Goal: Information Seeking & Learning: Learn about a topic

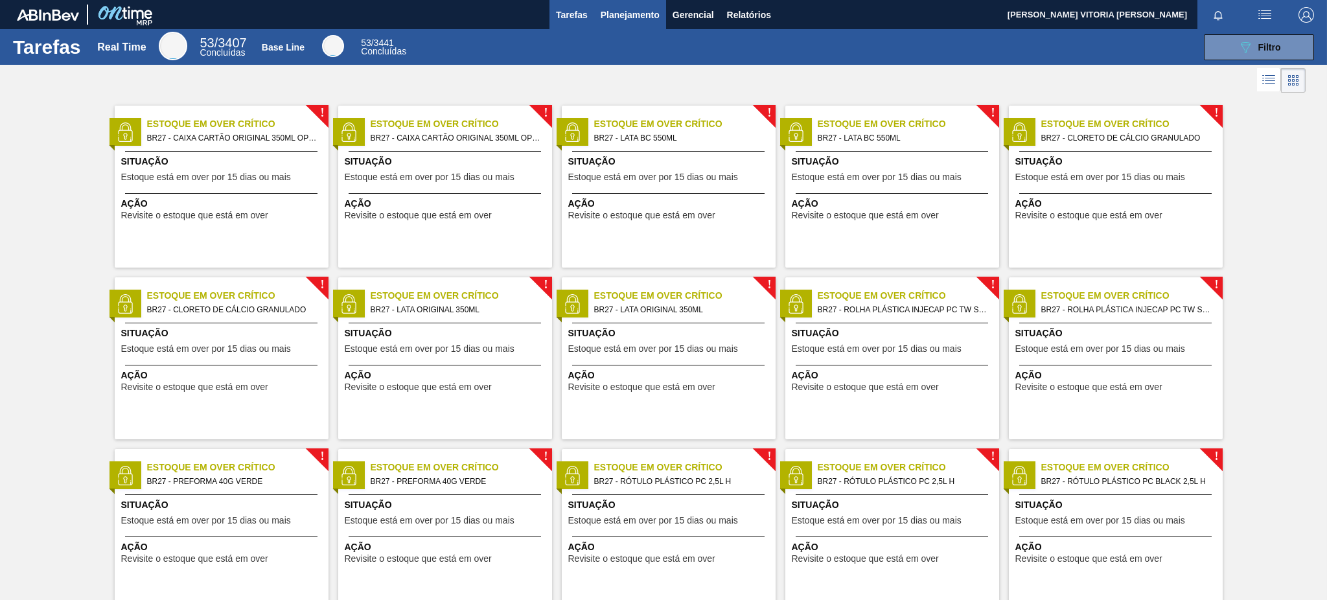
click at [608, 20] on span "Planejamento" at bounding box center [630, 15] width 59 height 16
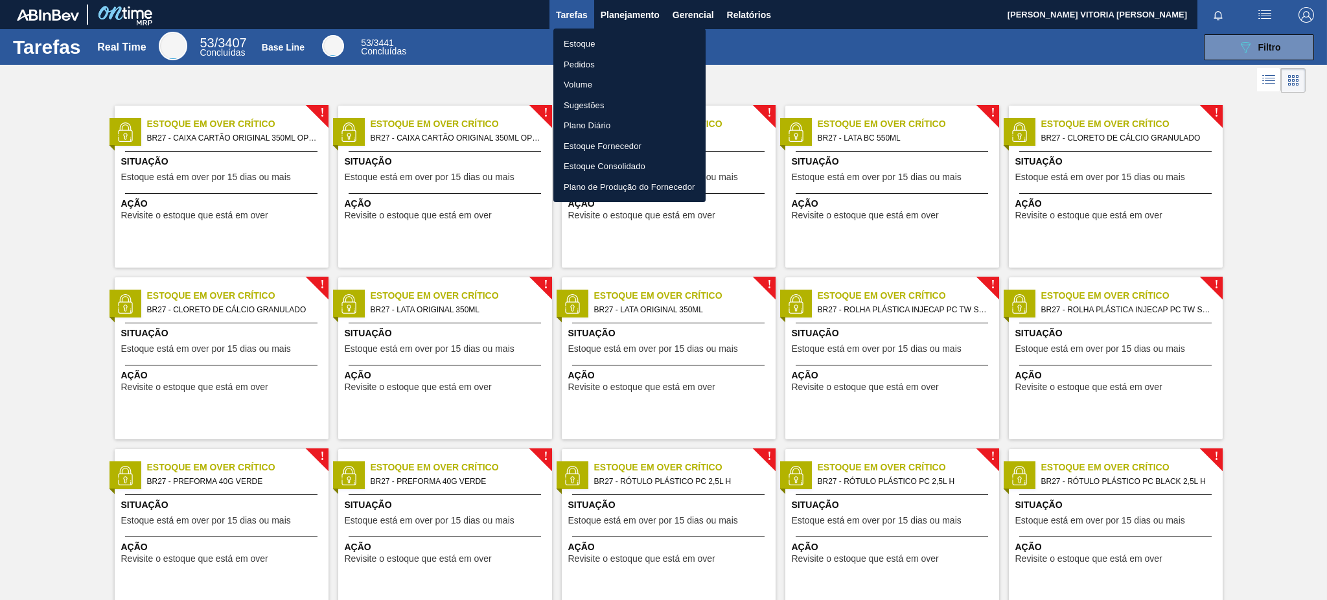
click at [609, 34] on li "Estoque" at bounding box center [630, 44] width 152 height 21
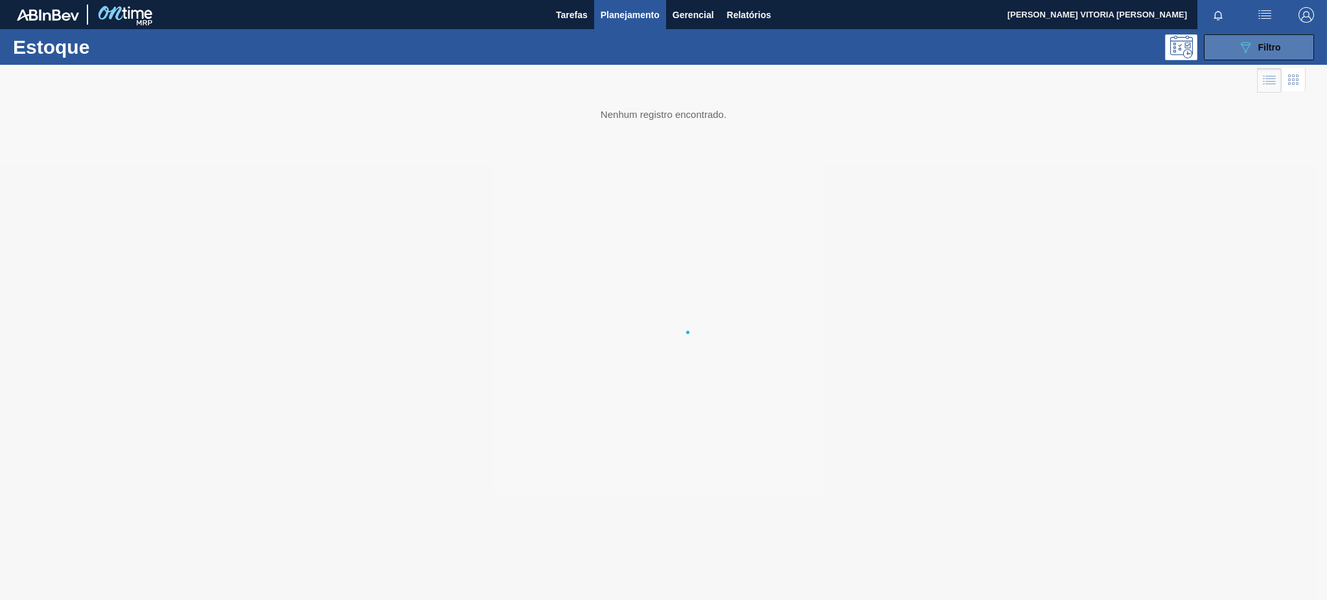
click at [1287, 44] on button "089F7B8B-B2A5-4AFE-B5C0-19BA573D28AC Filtro" at bounding box center [1259, 47] width 110 height 26
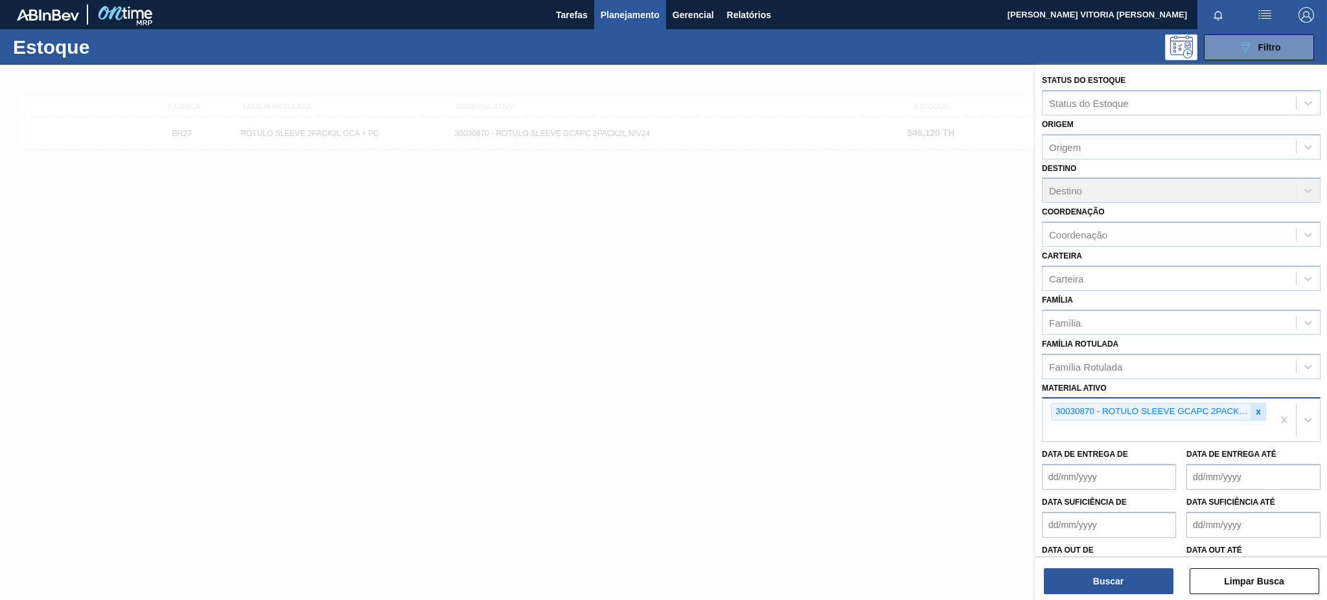
click at [1254, 408] on icon at bounding box center [1258, 412] width 9 height 9
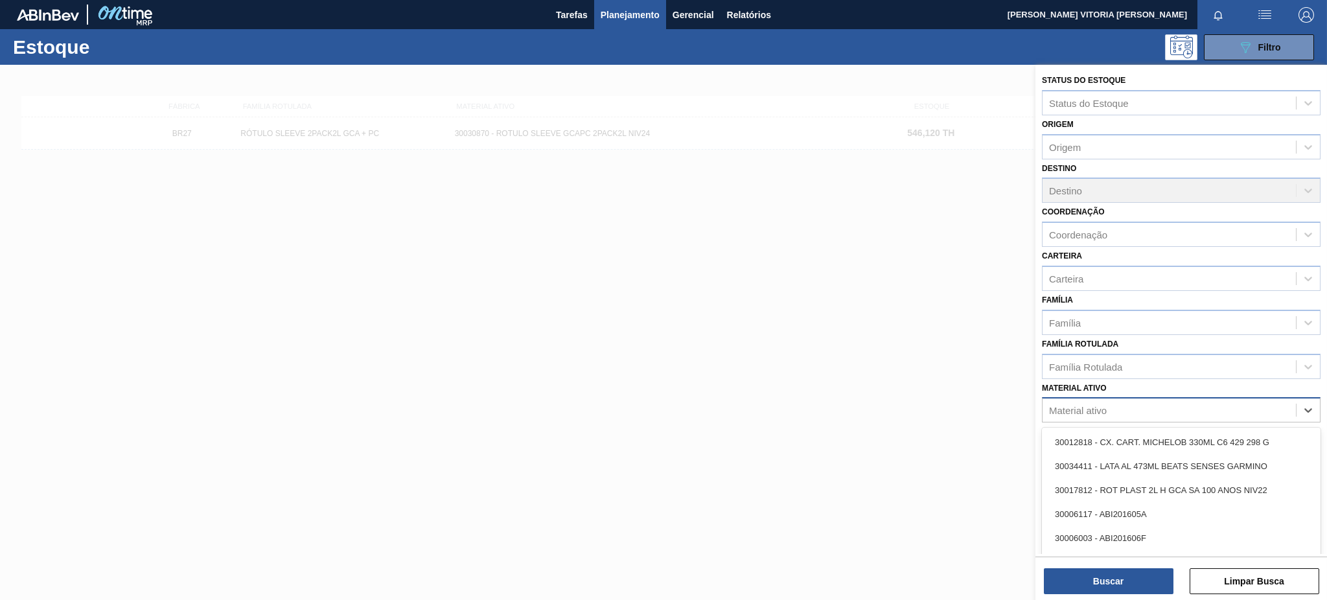
click at [1117, 404] on div "Material ativo" at bounding box center [1169, 410] width 253 height 19
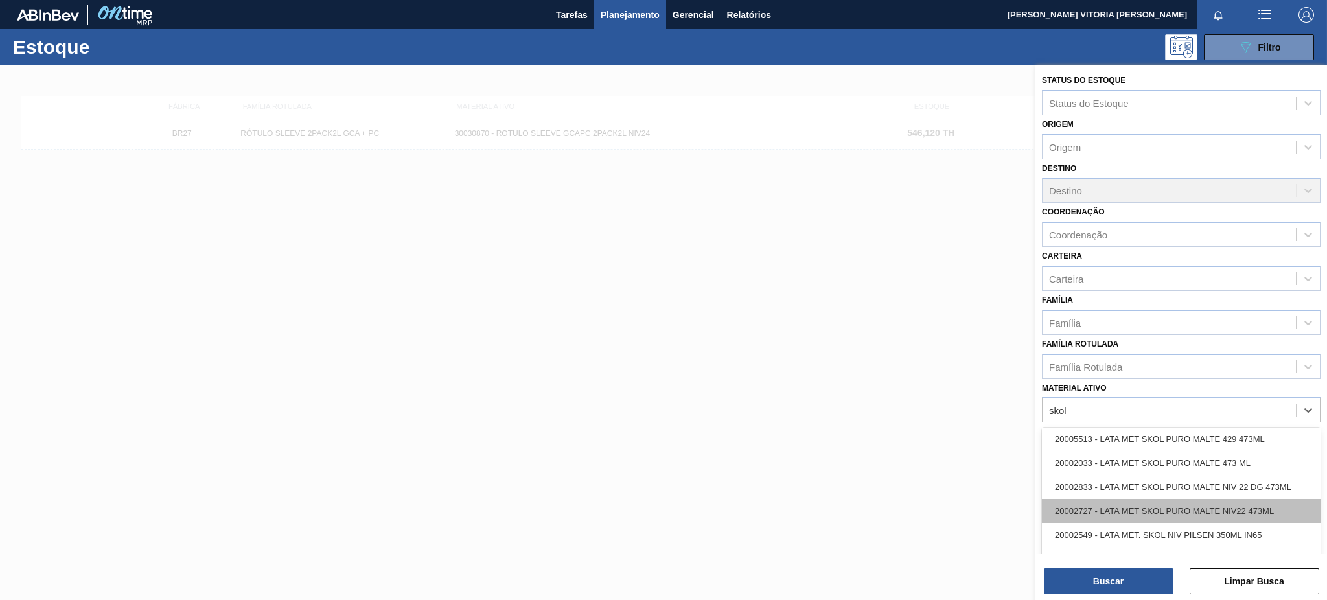
scroll to position [691, 0]
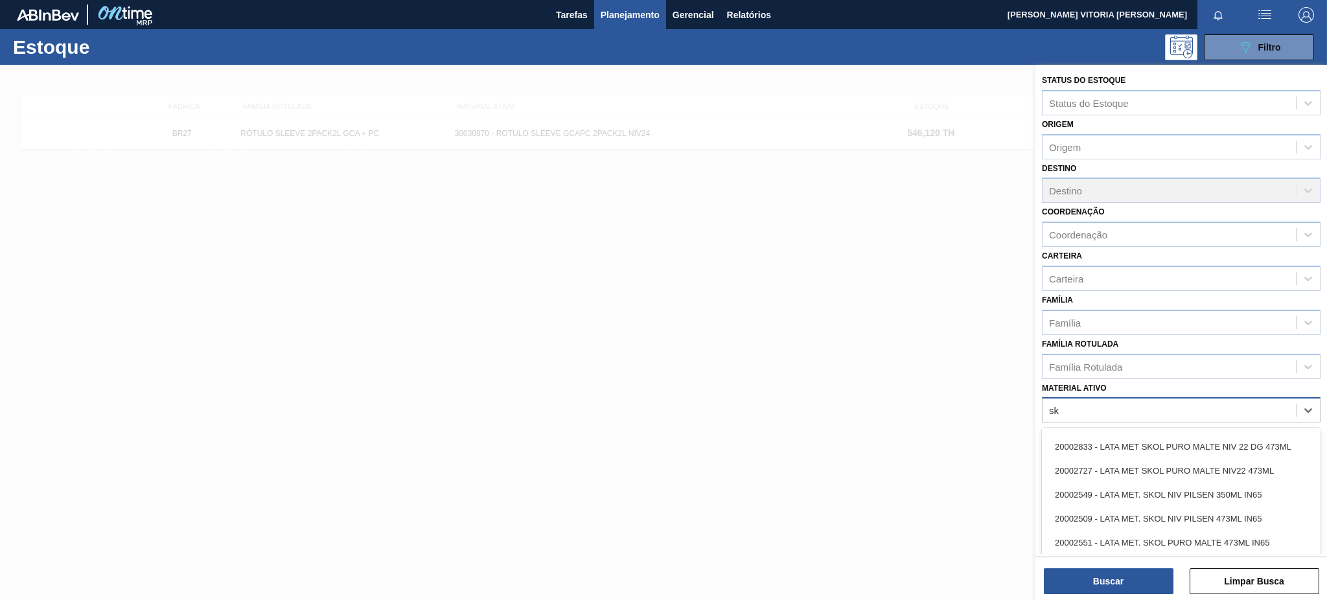
type ativo "s"
type ativo "34436"
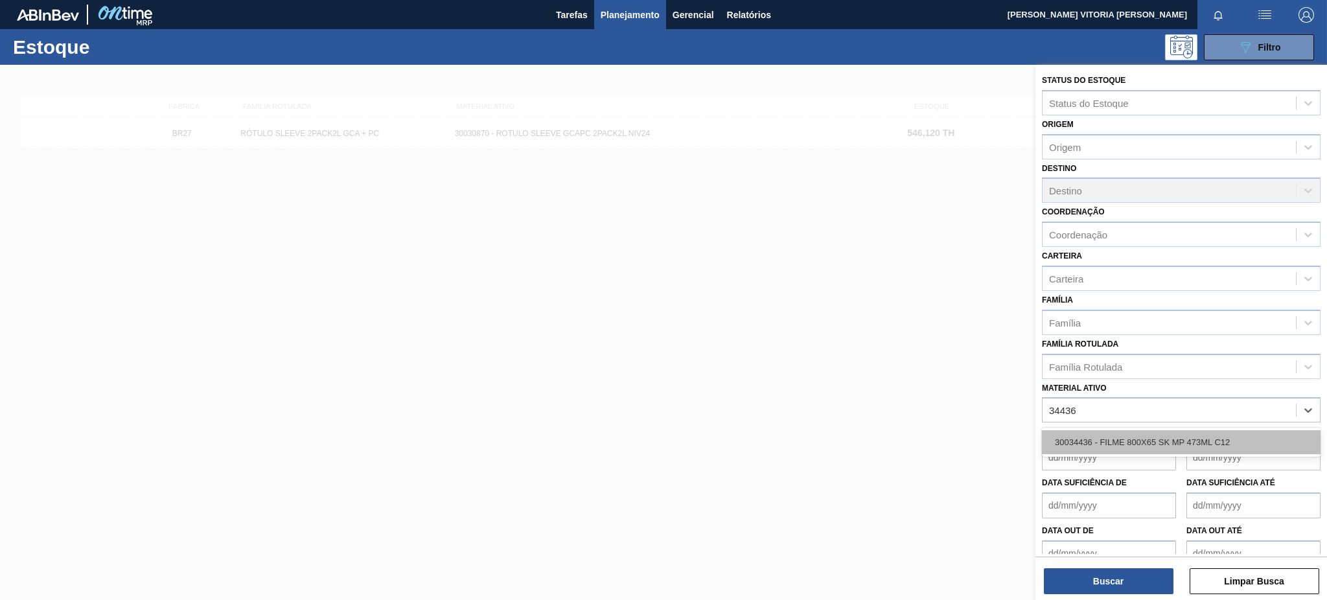
click at [1169, 430] on div "30034436 - FILME 800X65 SK MP 473ML C12" at bounding box center [1181, 442] width 279 height 24
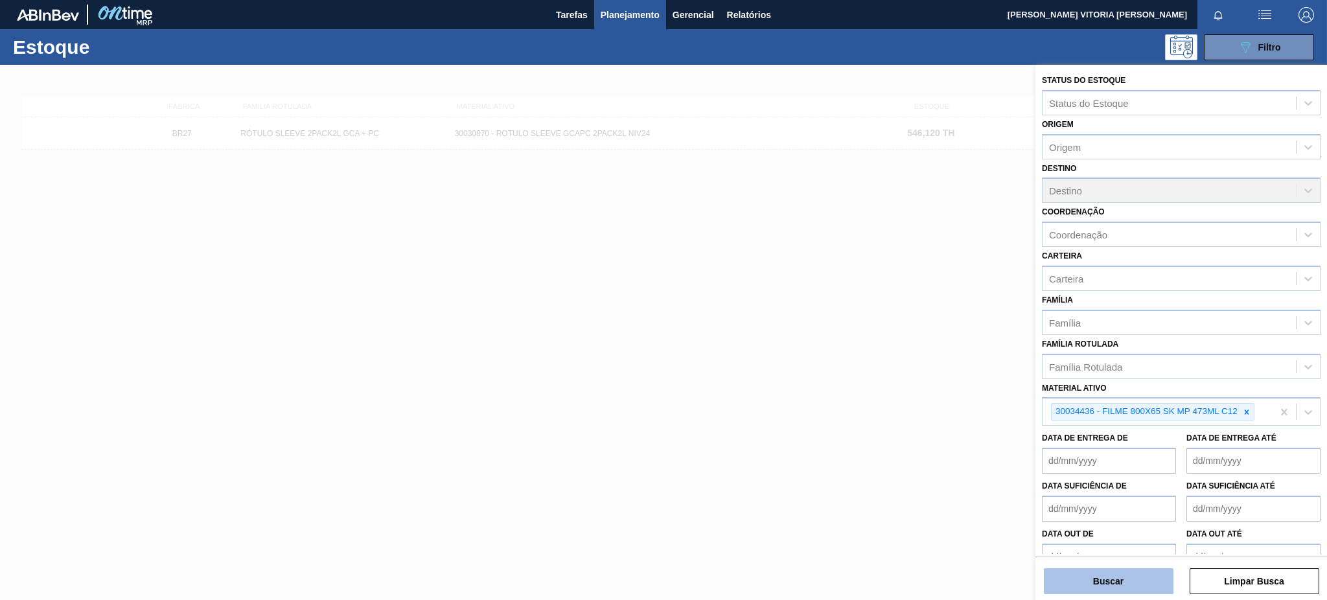
click at [1128, 571] on button "Buscar" at bounding box center [1109, 581] width 130 height 26
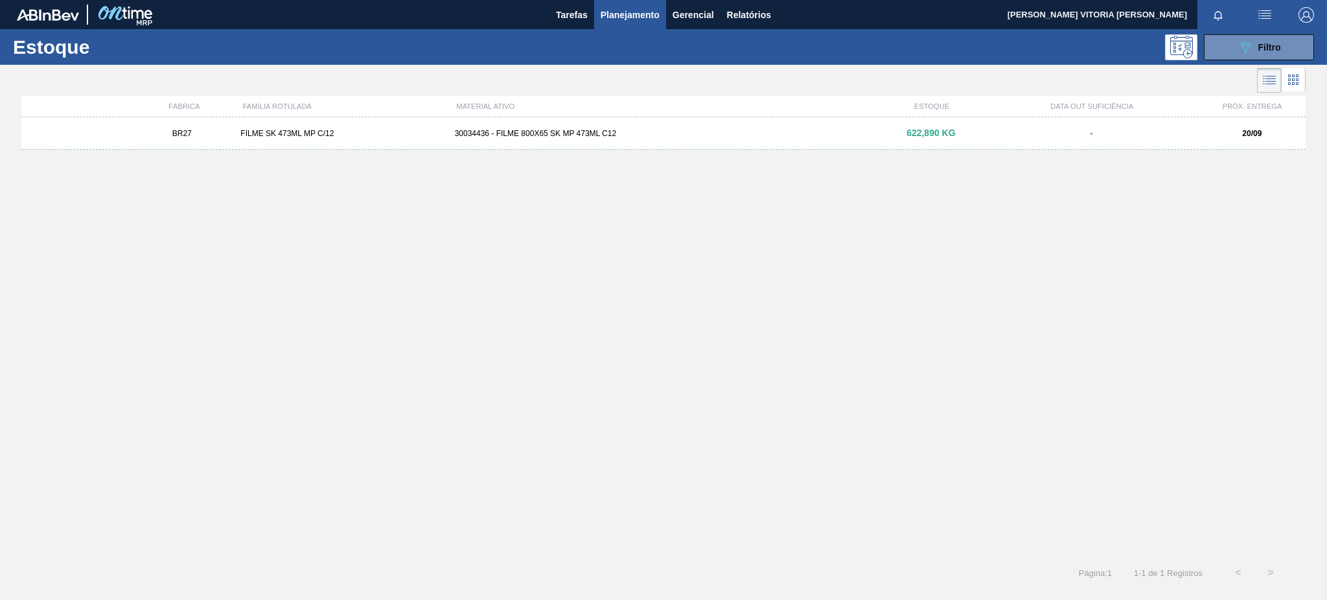
click at [482, 131] on div "30034436 - FILME 800X65 SK MP 473ML C12" at bounding box center [664, 133] width 428 height 9
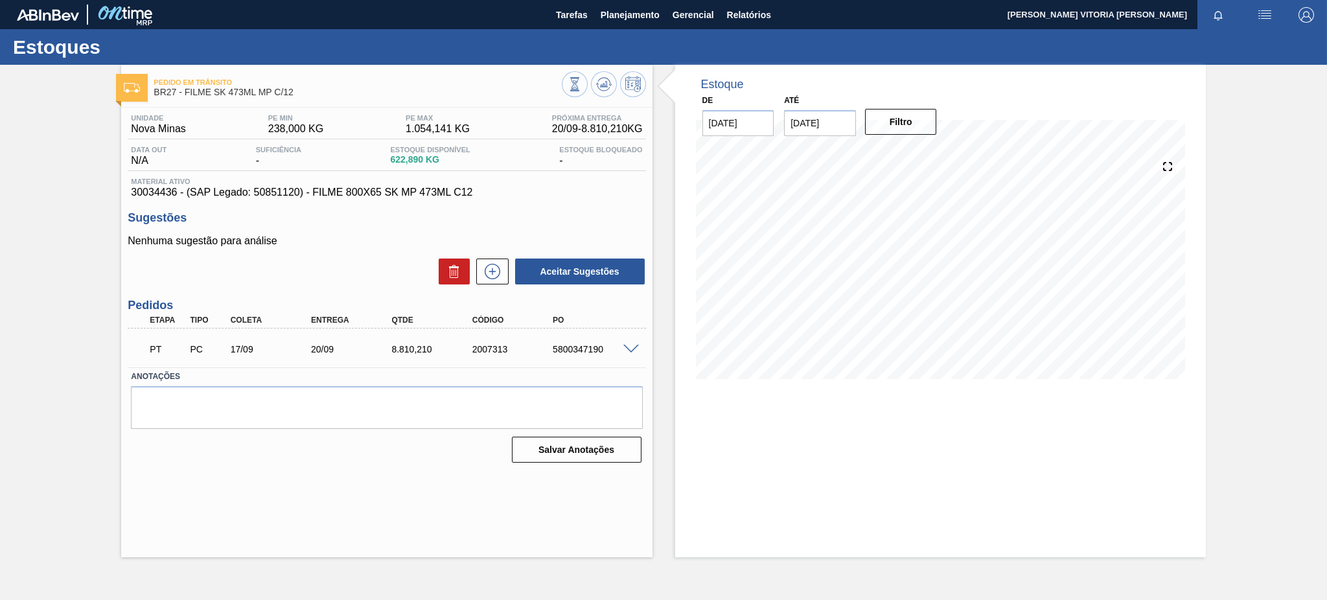
click at [626, 349] on span at bounding box center [632, 350] width 16 height 10
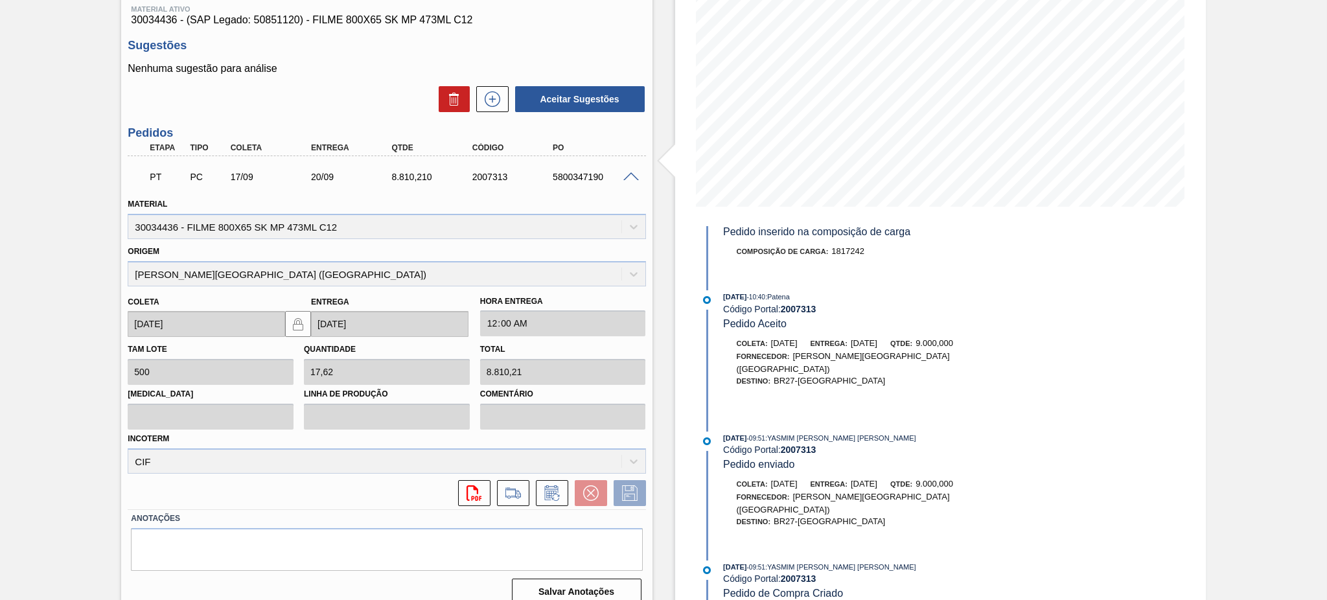
scroll to position [185, 0]
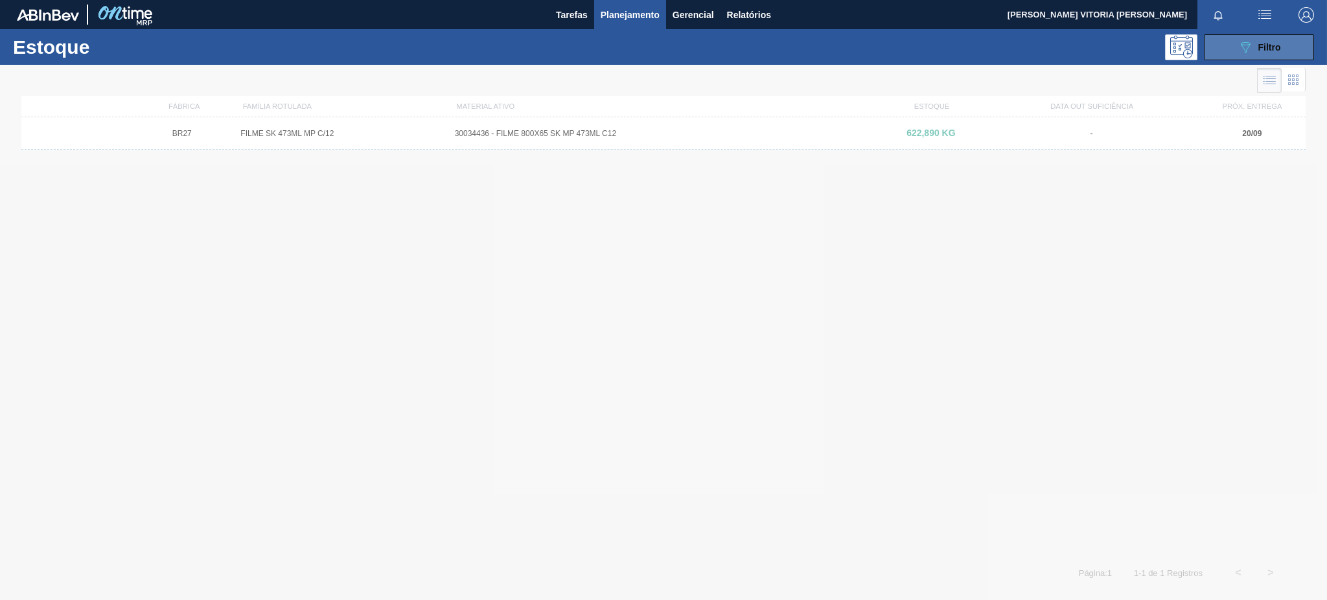
click at [1232, 51] on button "089F7B8B-B2A5-4AFE-B5C0-19BA573D28AC Filtro" at bounding box center [1259, 47] width 110 height 26
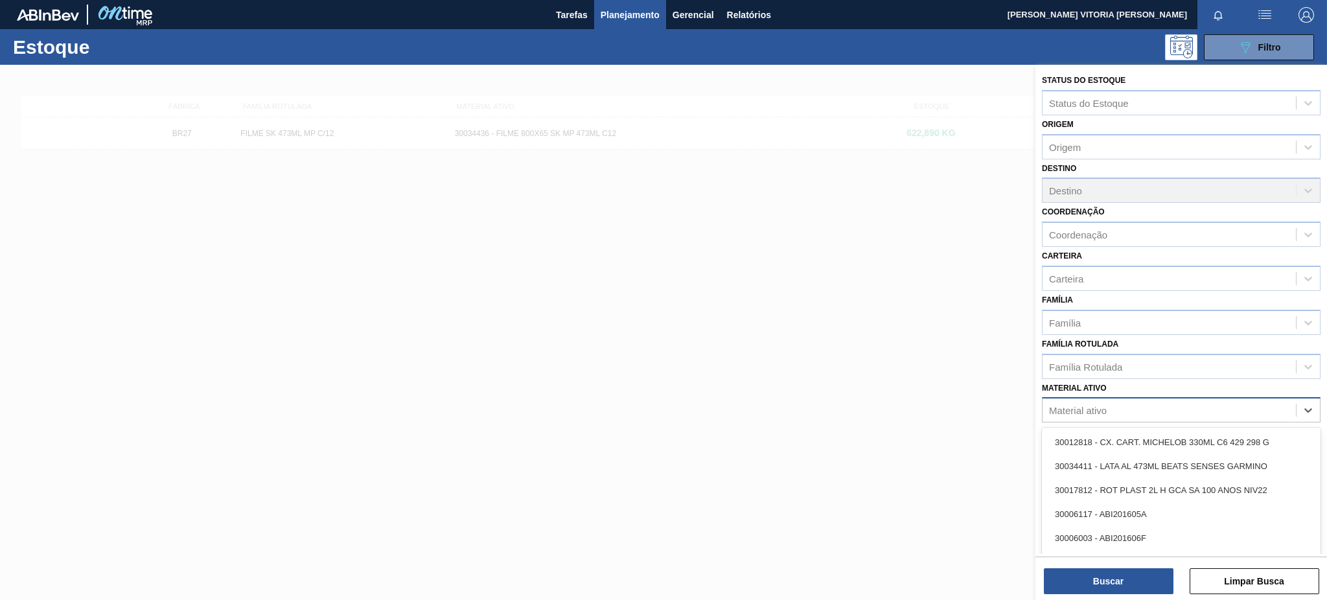
click at [1169, 415] on div "Material ativo" at bounding box center [1169, 410] width 253 height 19
click at [1160, 407] on div "Material ativo" at bounding box center [1169, 410] width 253 height 19
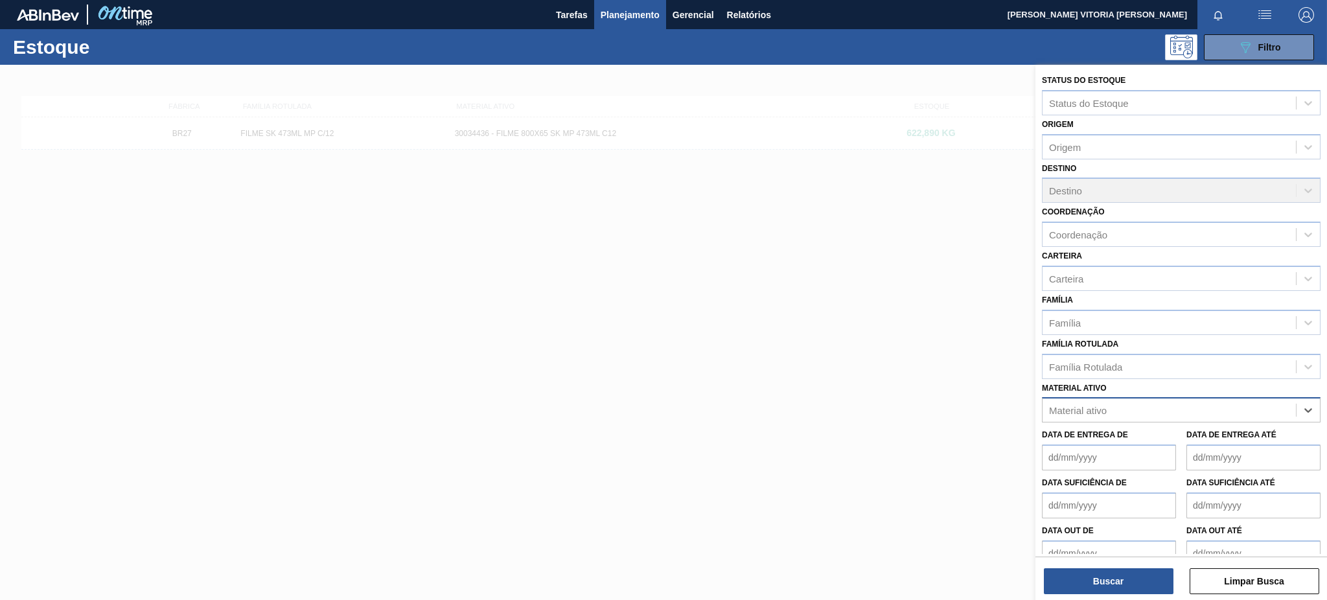
click at [1134, 402] on div "Material ativo" at bounding box center [1169, 410] width 253 height 19
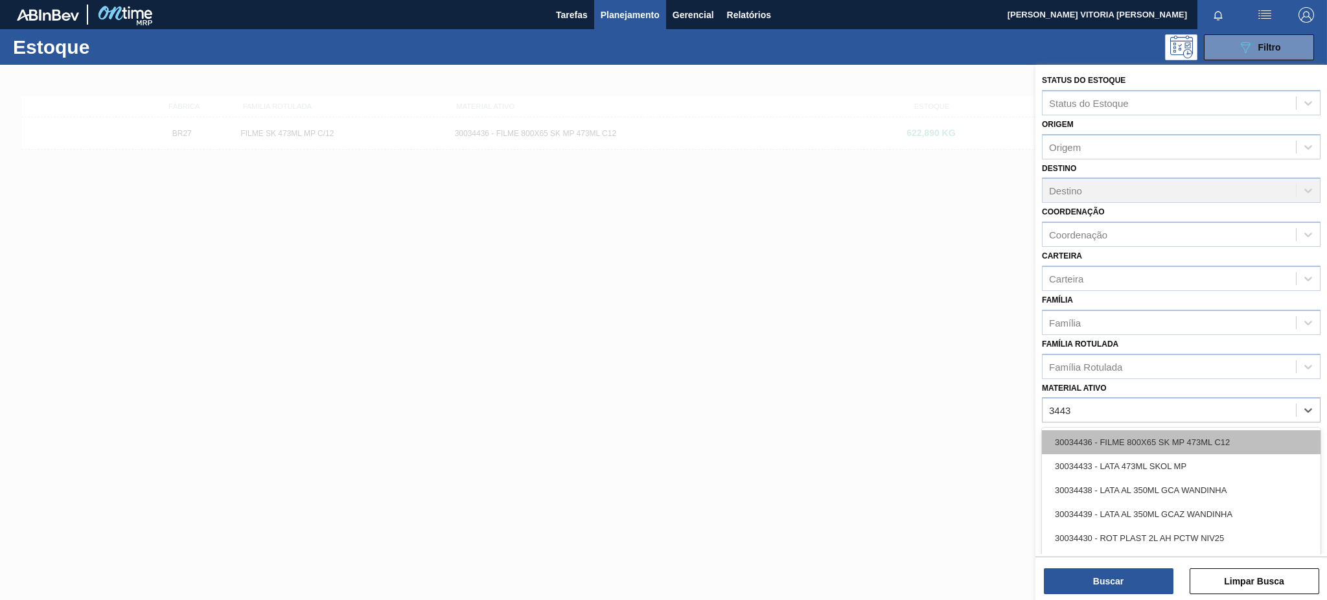
type ativo "34436"
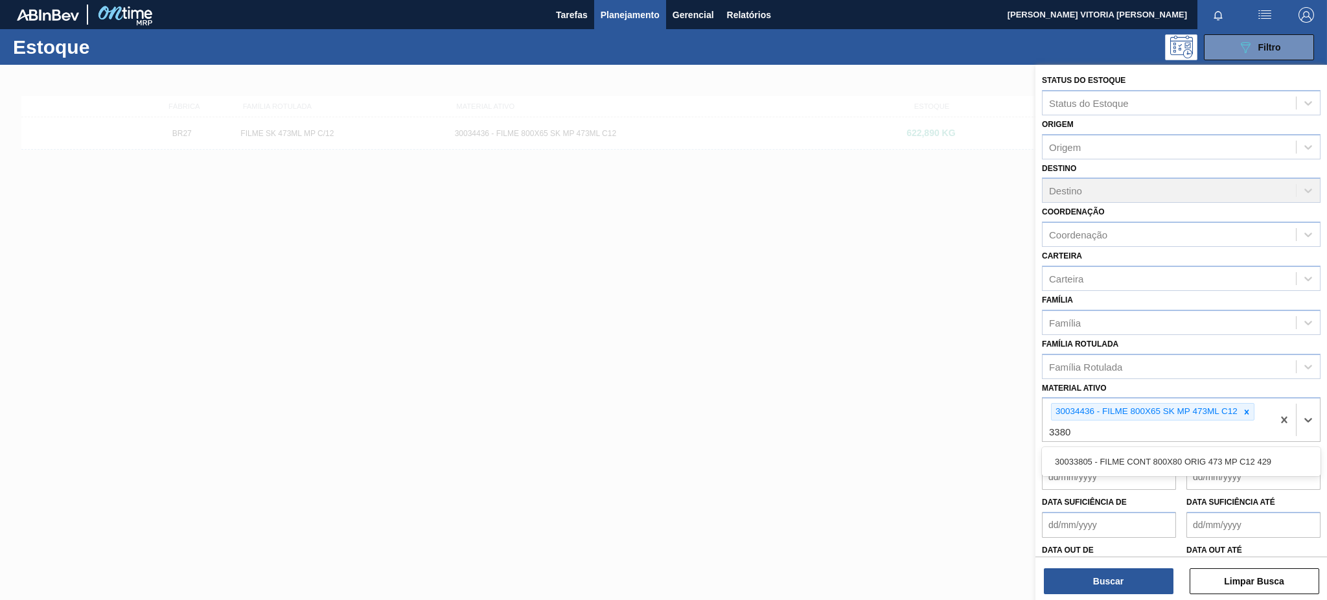
type ativo "33805"
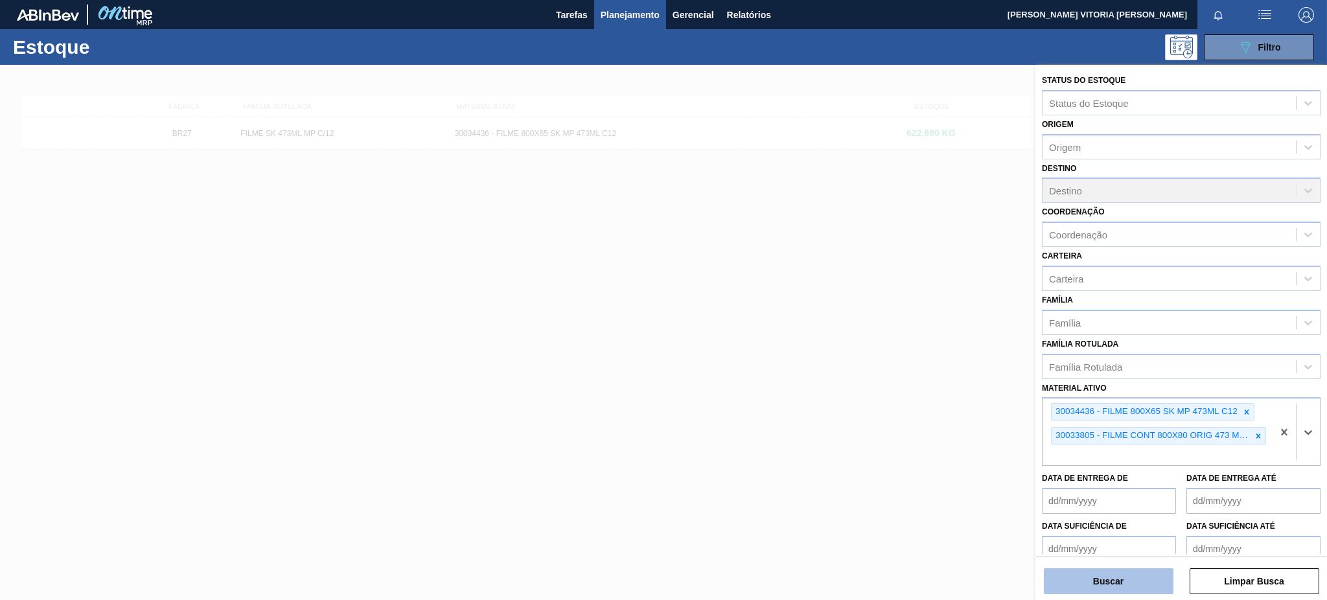
click at [1093, 580] on button "Buscar" at bounding box center [1109, 581] width 130 height 26
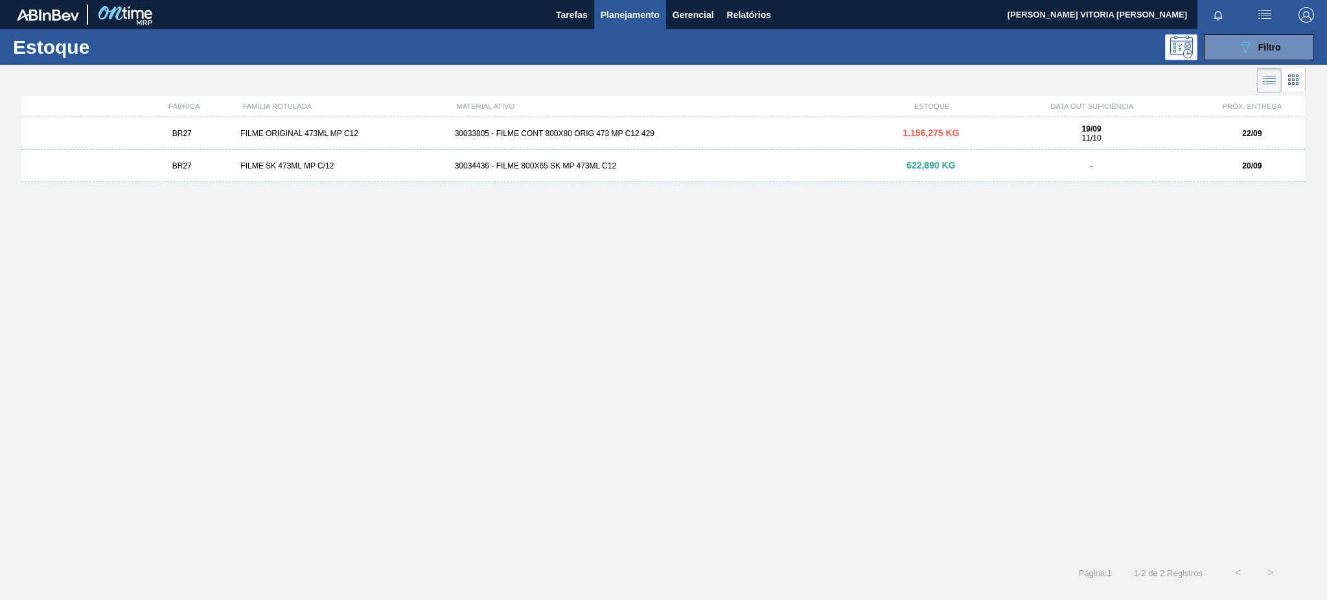
click at [863, 127] on div "BR27 FILME ORIGINAL 473ML MP C12 30033805 - FILME CONT 800X80 ORIG 473 MP C12 4…" at bounding box center [663, 133] width 1285 height 32
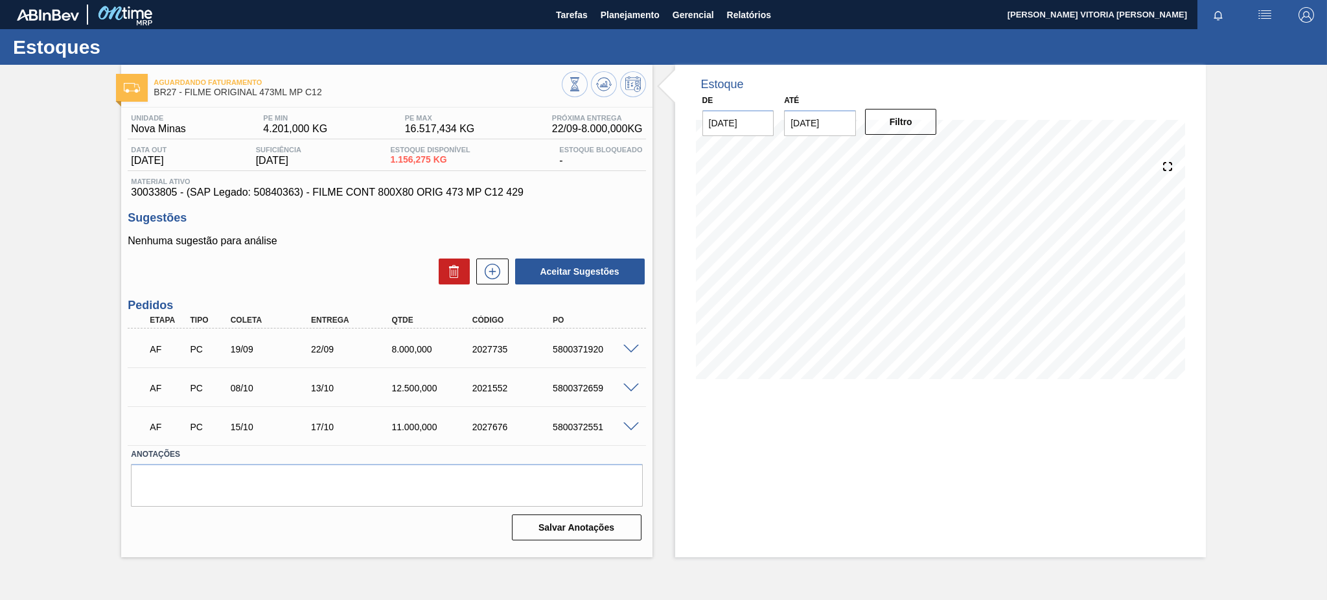
click at [627, 348] on span at bounding box center [632, 350] width 16 height 10
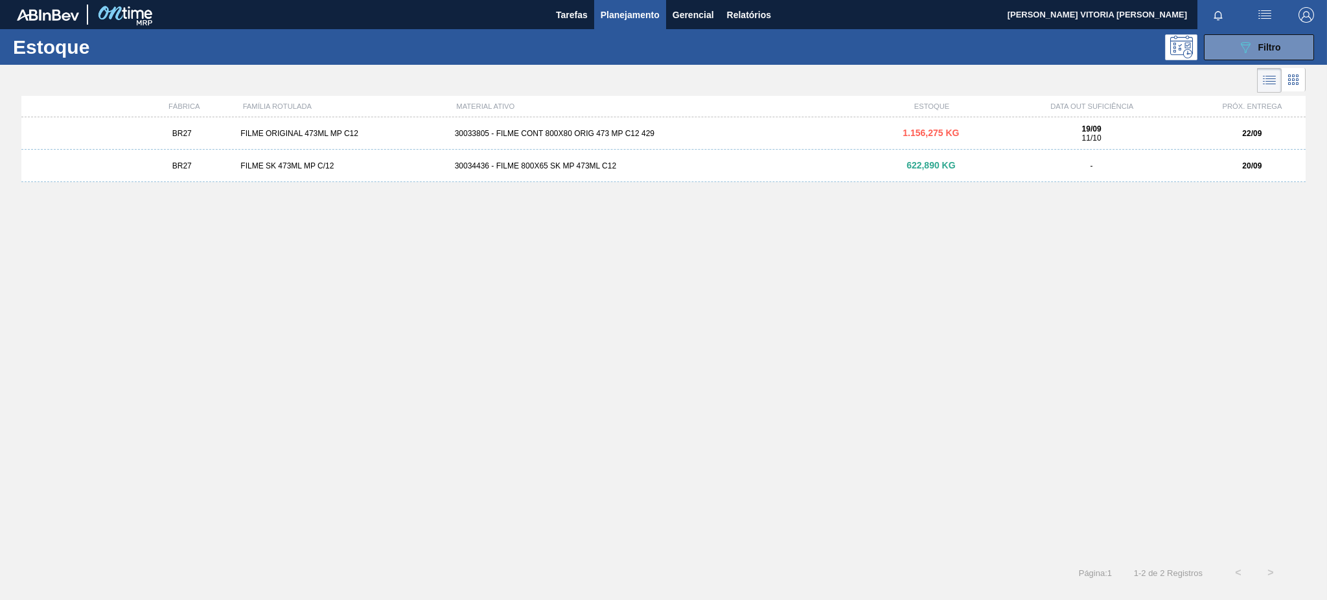
click at [602, 163] on div "30034436 - FILME 800X65 SK MP 473ML C12" at bounding box center [664, 165] width 428 height 9
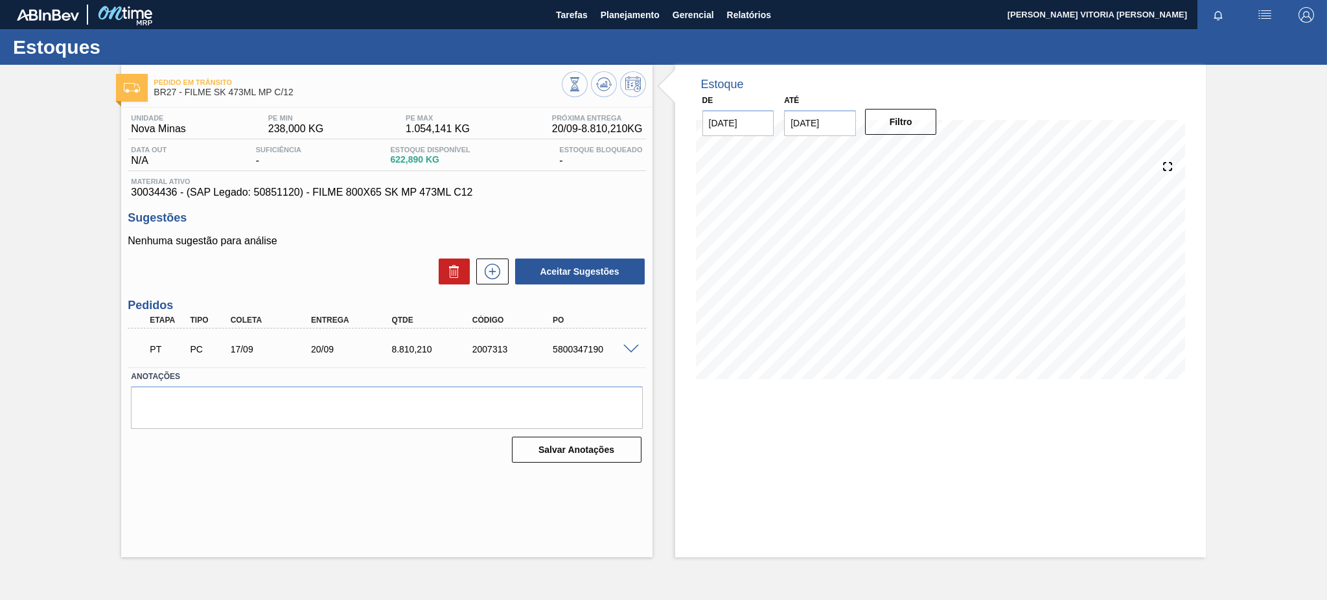
click at [626, 349] on span at bounding box center [632, 350] width 16 height 10
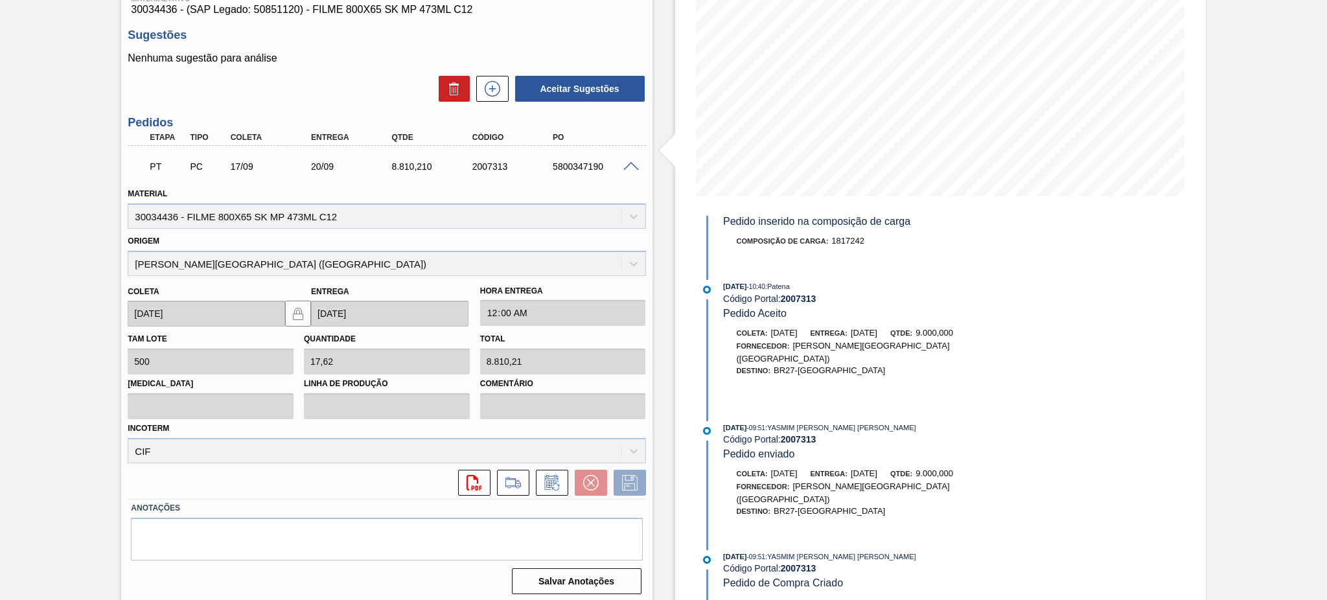
scroll to position [185, 0]
